Goal: Navigation & Orientation: Find specific page/section

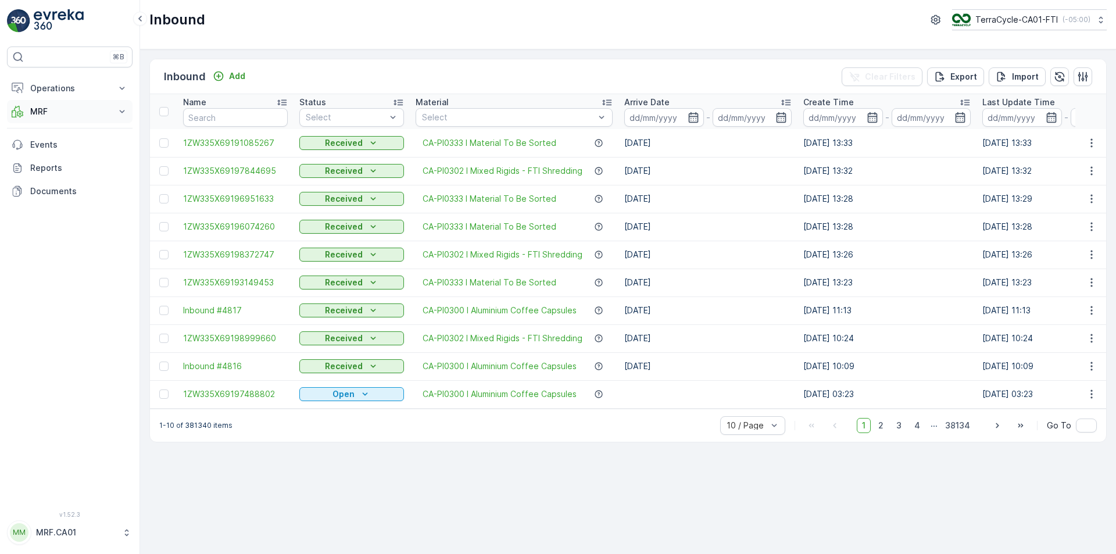
click at [44, 112] on p "MRF" at bounding box center [69, 112] width 79 height 12
click at [46, 158] on p "Pallet" at bounding box center [41, 164] width 22 height 12
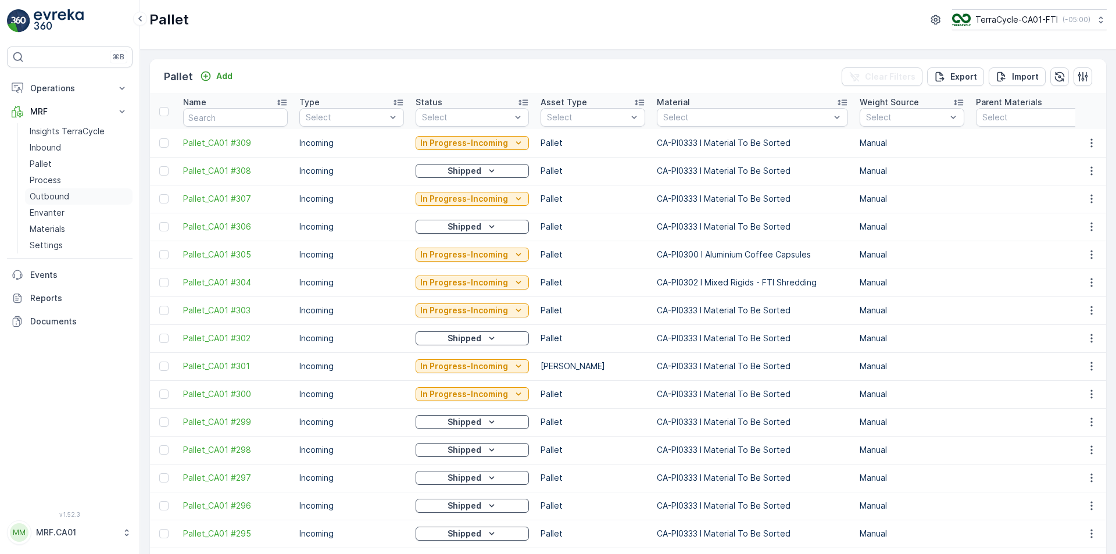
click at [55, 196] on p "Outbound" at bounding box center [50, 197] width 40 height 12
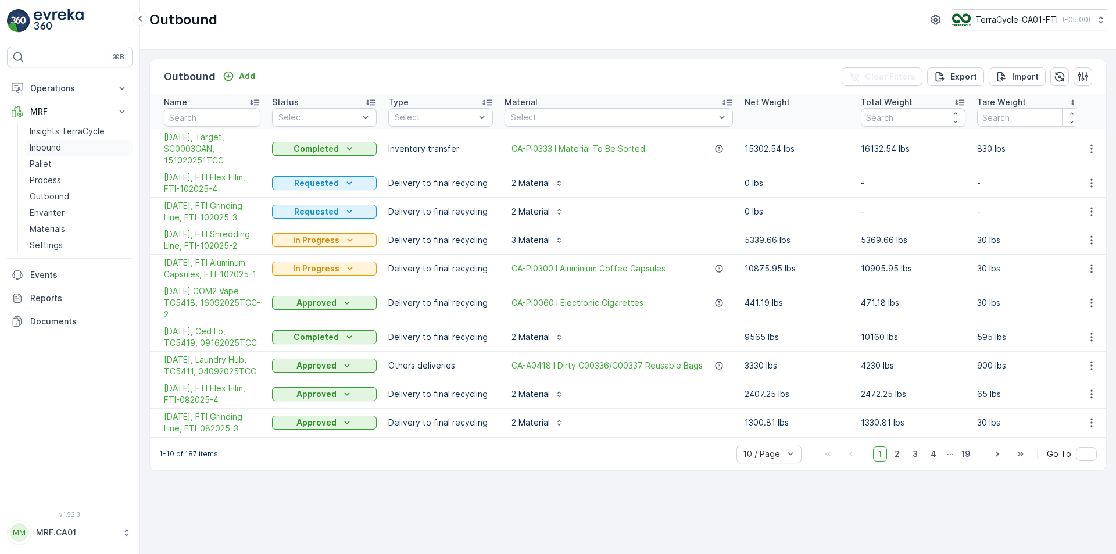
click at [53, 148] on p "Inbound" at bounding box center [45, 148] width 31 height 12
